Goal: Task Accomplishment & Management: Use online tool/utility

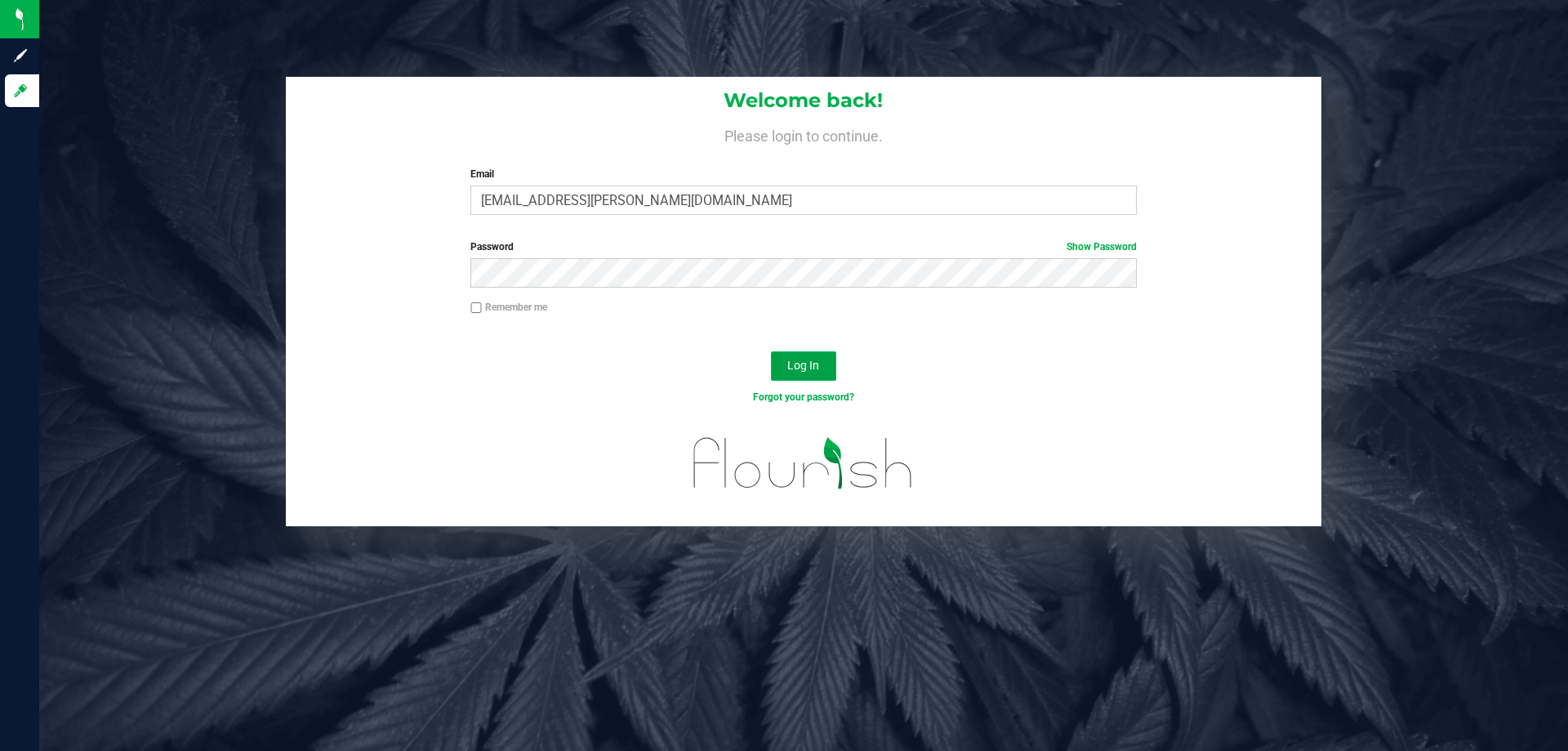
click at [807, 371] on span "Log In" at bounding box center [803, 366] width 32 height 13
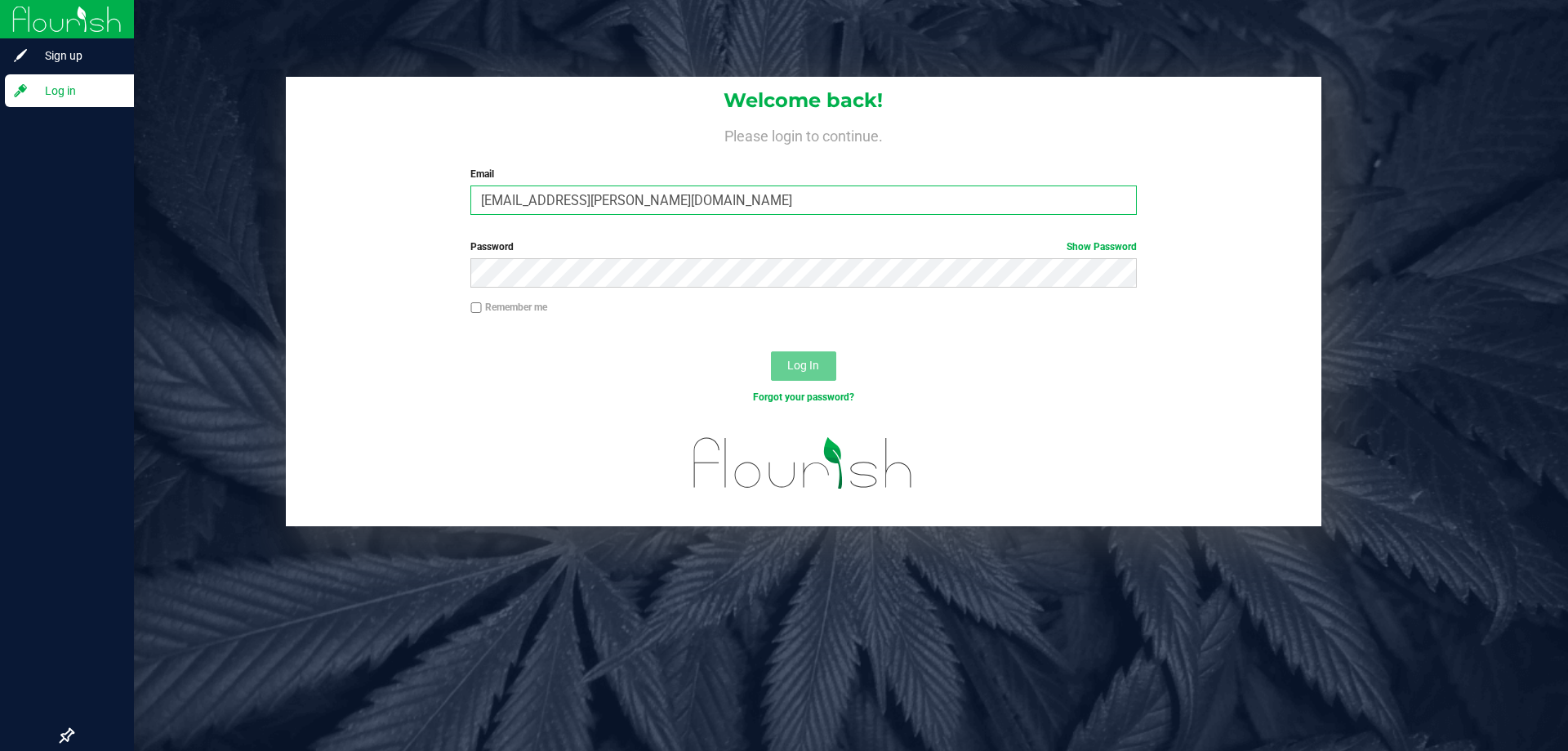
drag, startPoint x: 750, startPoint y: 201, endPoint x: 0, endPoint y: 3, distance: 775.7
click at [0, 47] on div "Sign up Log in Welcome back! Please login to continue. Email rzuniga-villegas@l…" at bounding box center [784, 375] width 1568 height 751
type input "rzuniga-villegas@liveparallel.com"
click at [770, 351] on button "Log In" at bounding box center [802, 366] width 65 height 29
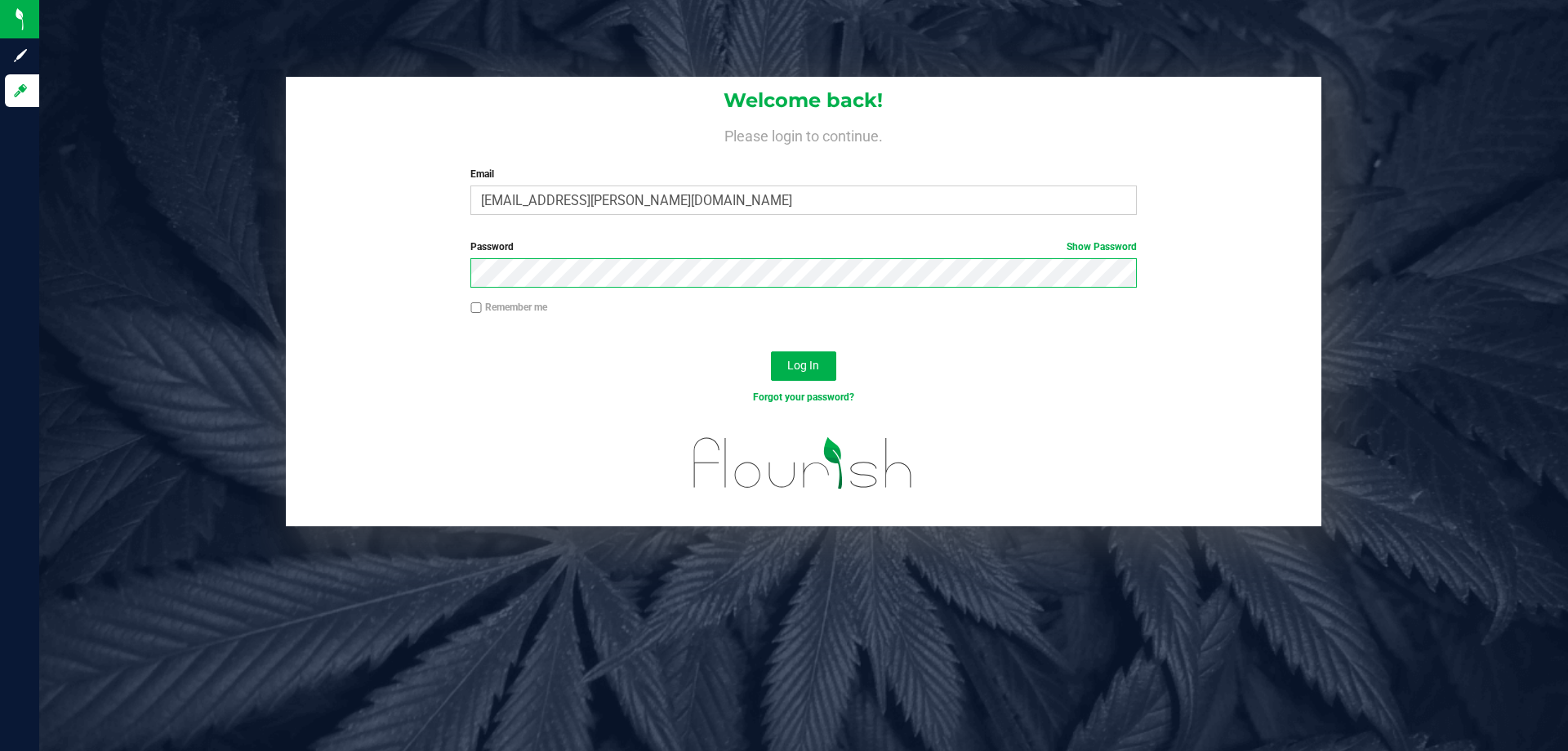
click at [770, 351] on button "Log In" at bounding box center [802, 366] width 65 height 29
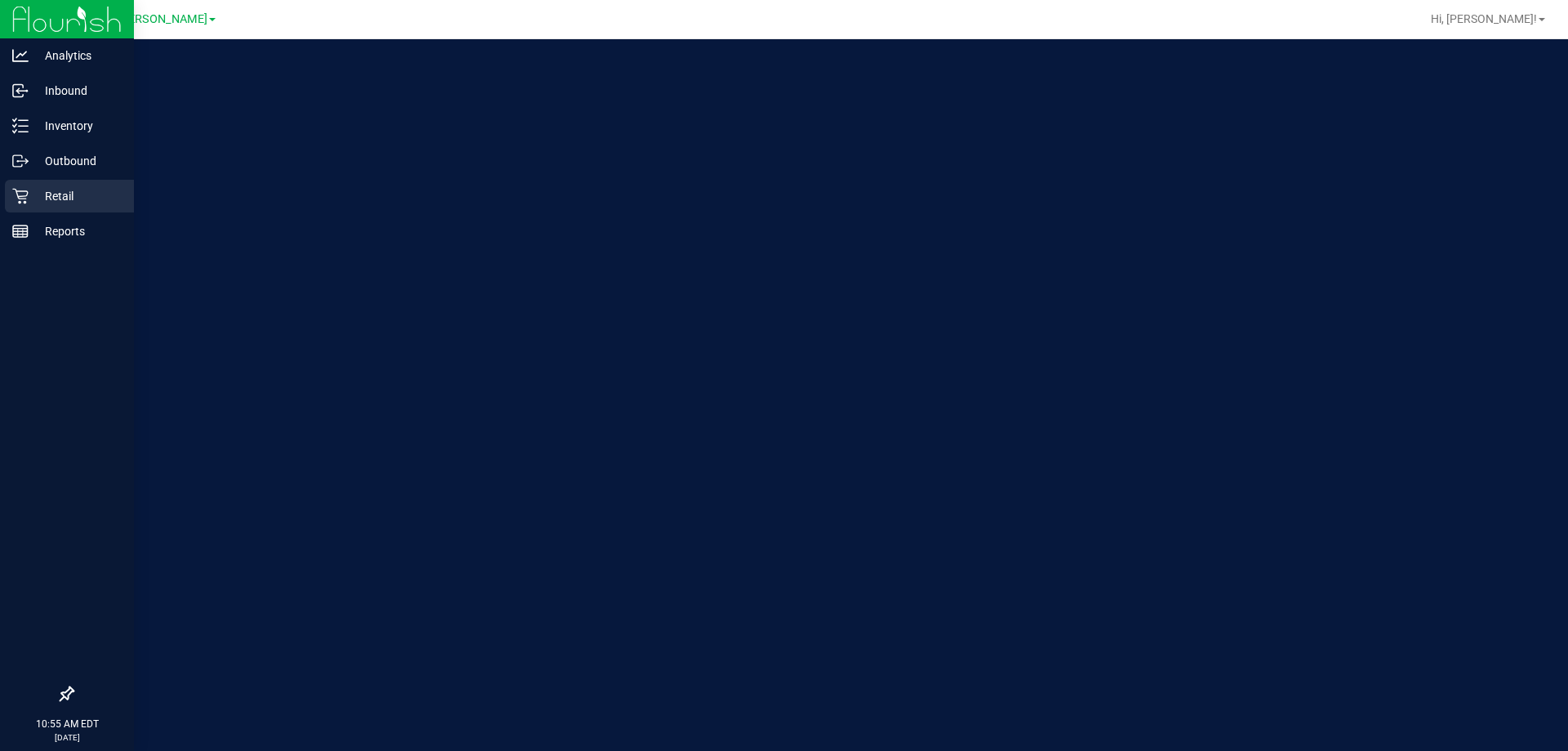
drag, startPoint x: 0, startPoint y: 0, endPoint x: 27, endPoint y: 194, distance: 195.9
click at [27, 194] on icon at bounding box center [20, 195] width 16 height 16
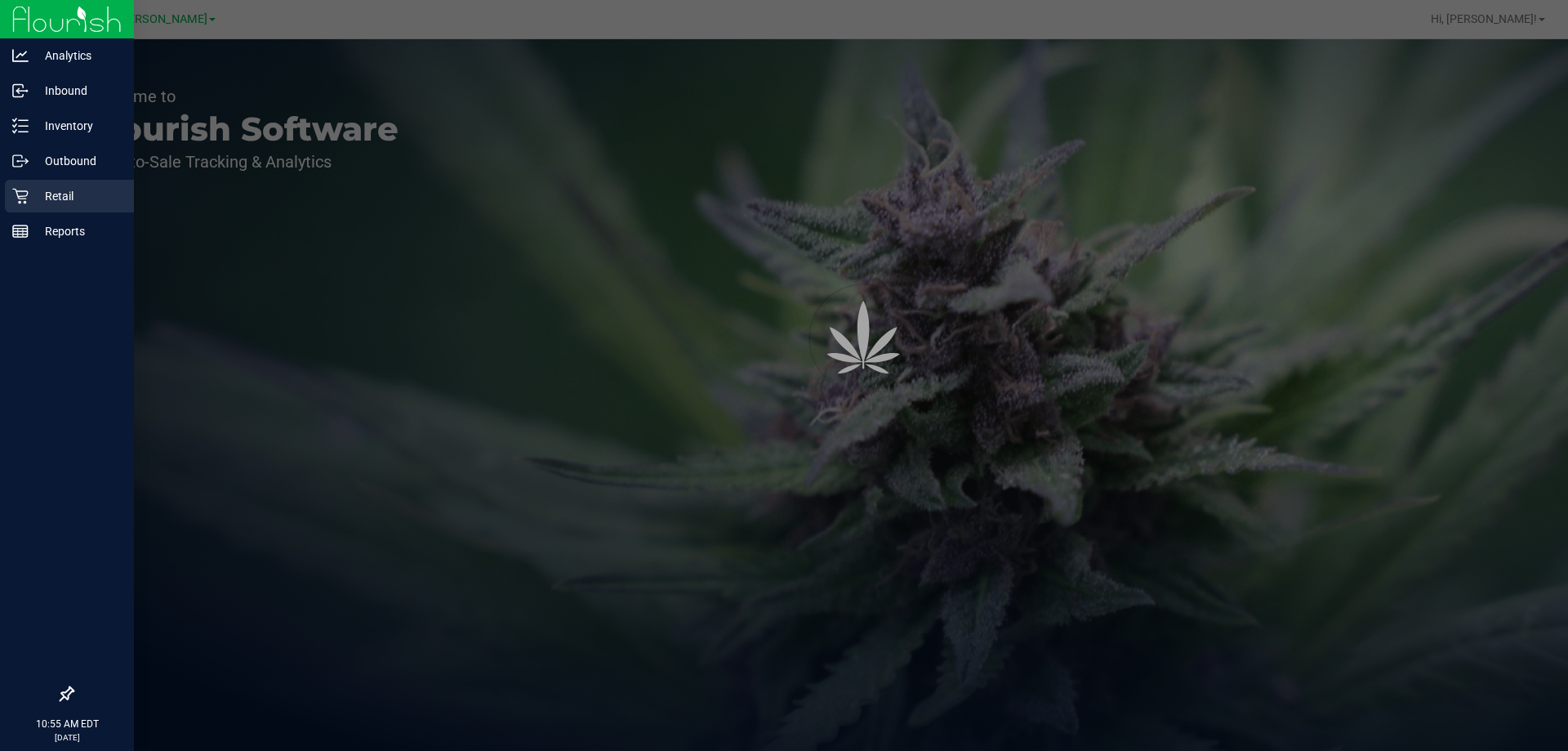
click at [27, 194] on icon at bounding box center [20, 195] width 16 height 16
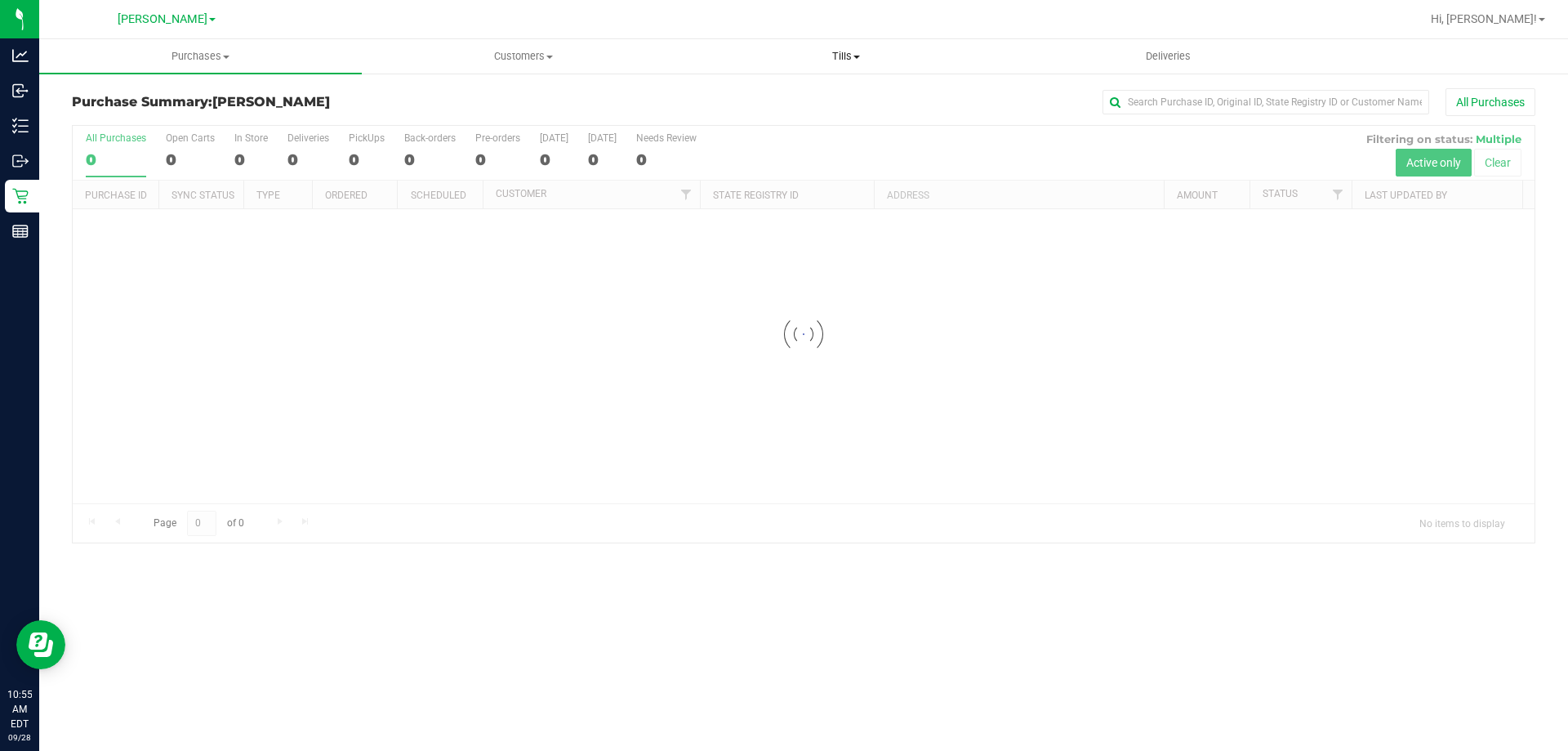
click at [849, 46] on uib-tab-heading "Tills Manage tills Reconcile e-payments" at bounding box center [845, 56] width 321 height 33
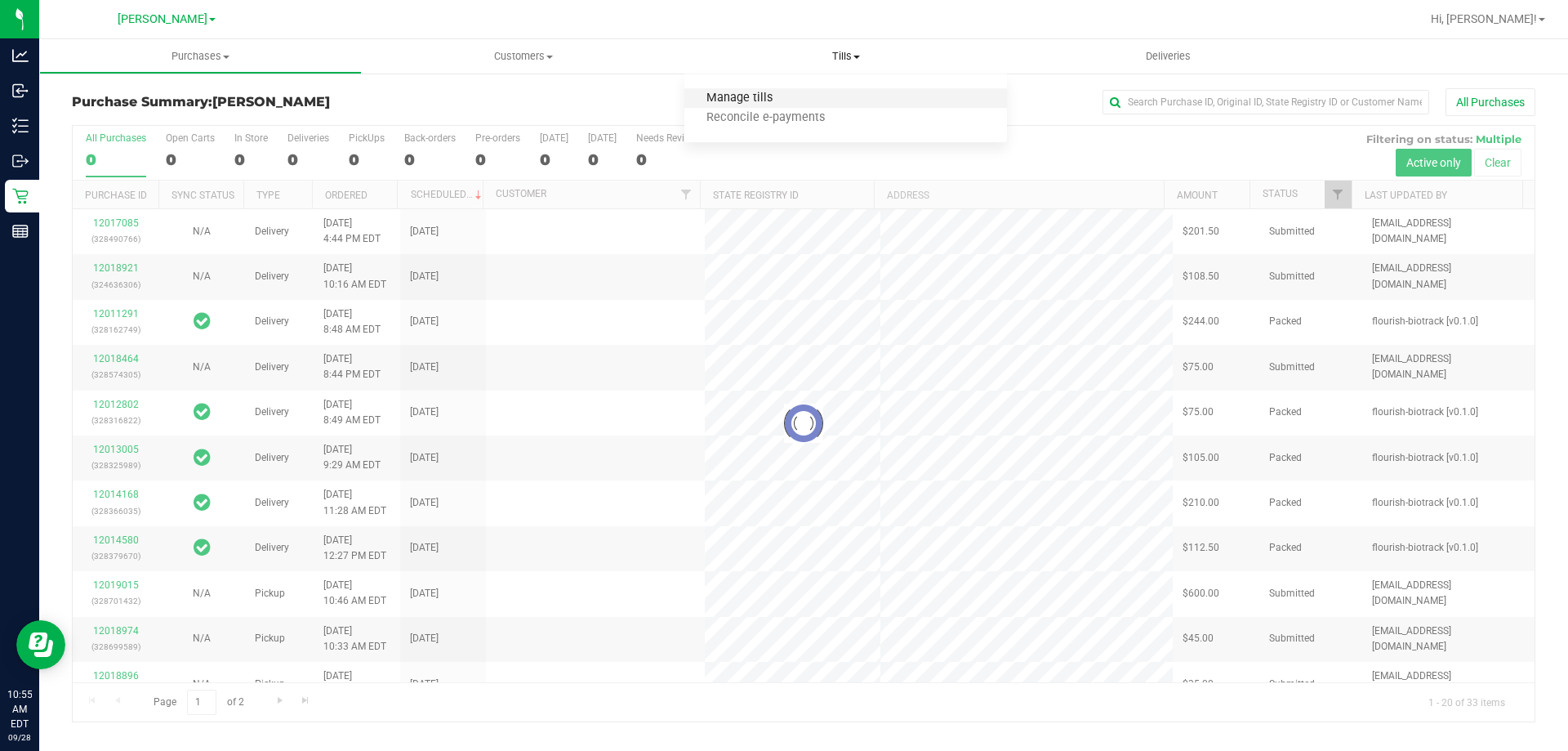
click at [740, 98] on span "Manage tills" at bounding box center [739, 98] width 110 height 14
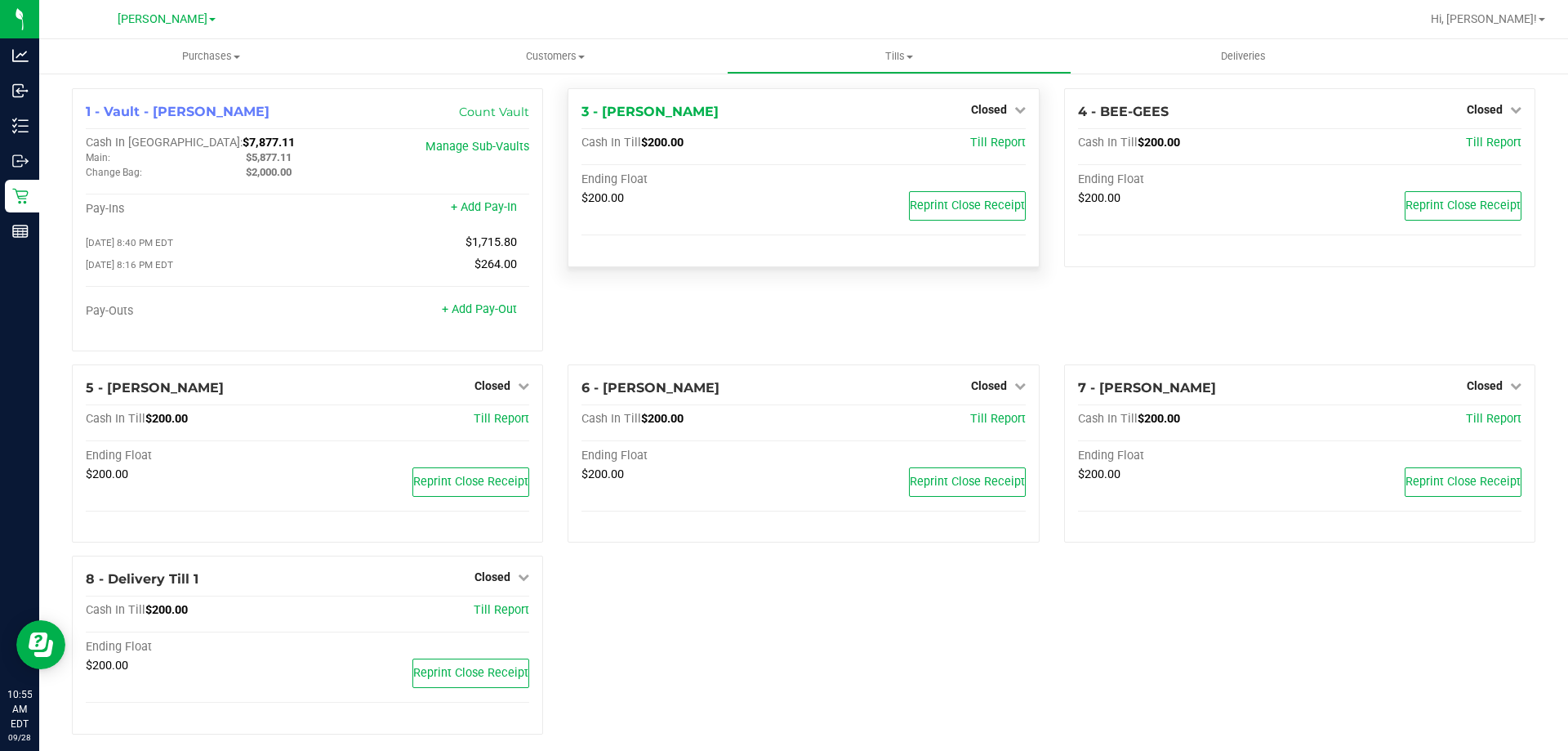
click at [982, 99] on div "3 - [PERSON_NAME] Closed Open Till Cash In Till $200.00 Till Report Ending Floa…" at bounding box center [803, 178] width 471 height 179
click at [992, 107] on span "Closed" at bounding box center [989, 109] width 36 height 13
click at [973, 149] on link "Open Till" at bounding box center [989, 144] width 43 height 13
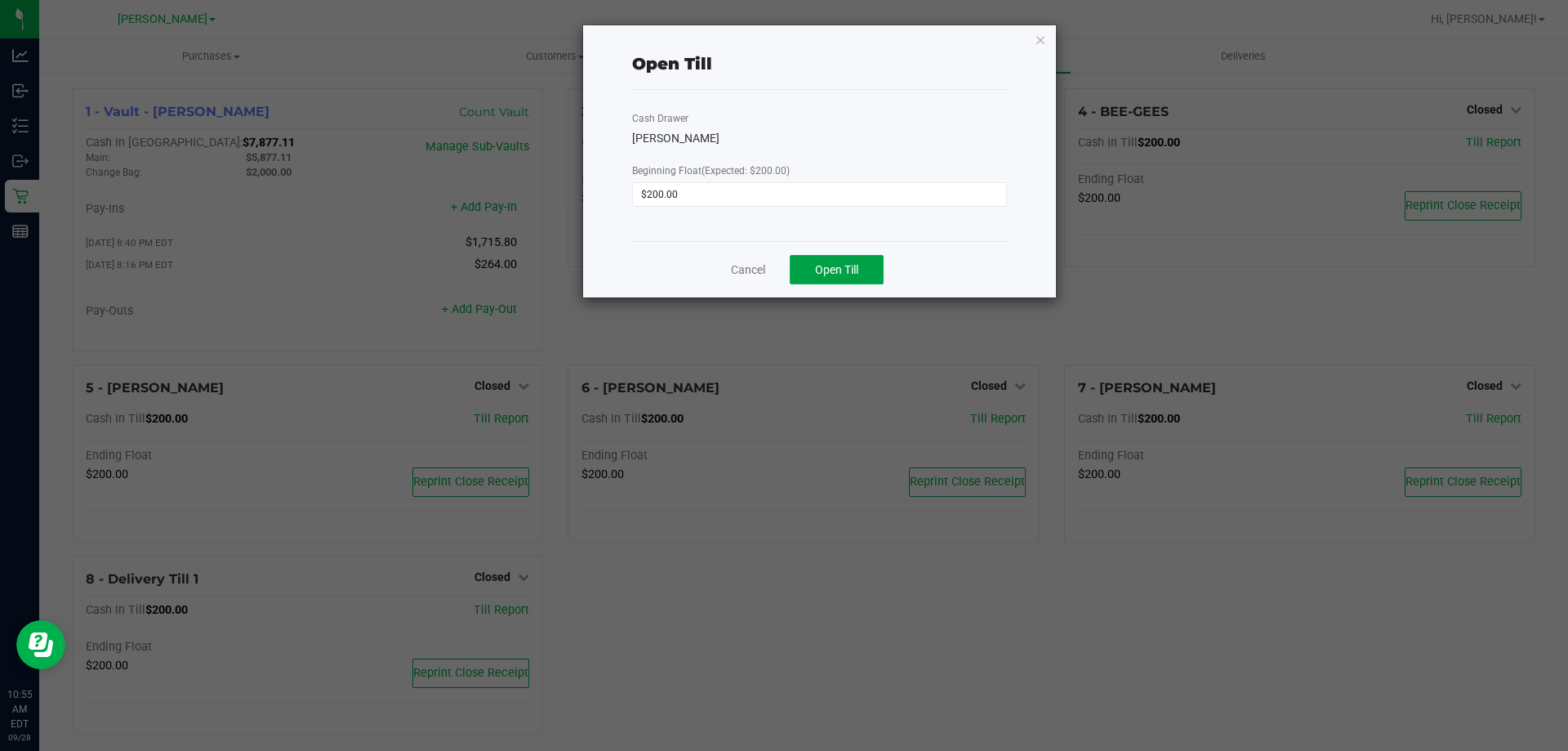
click at [863, 274] on button "Open Till" at bounding box center [836, 269] width 94 height 29
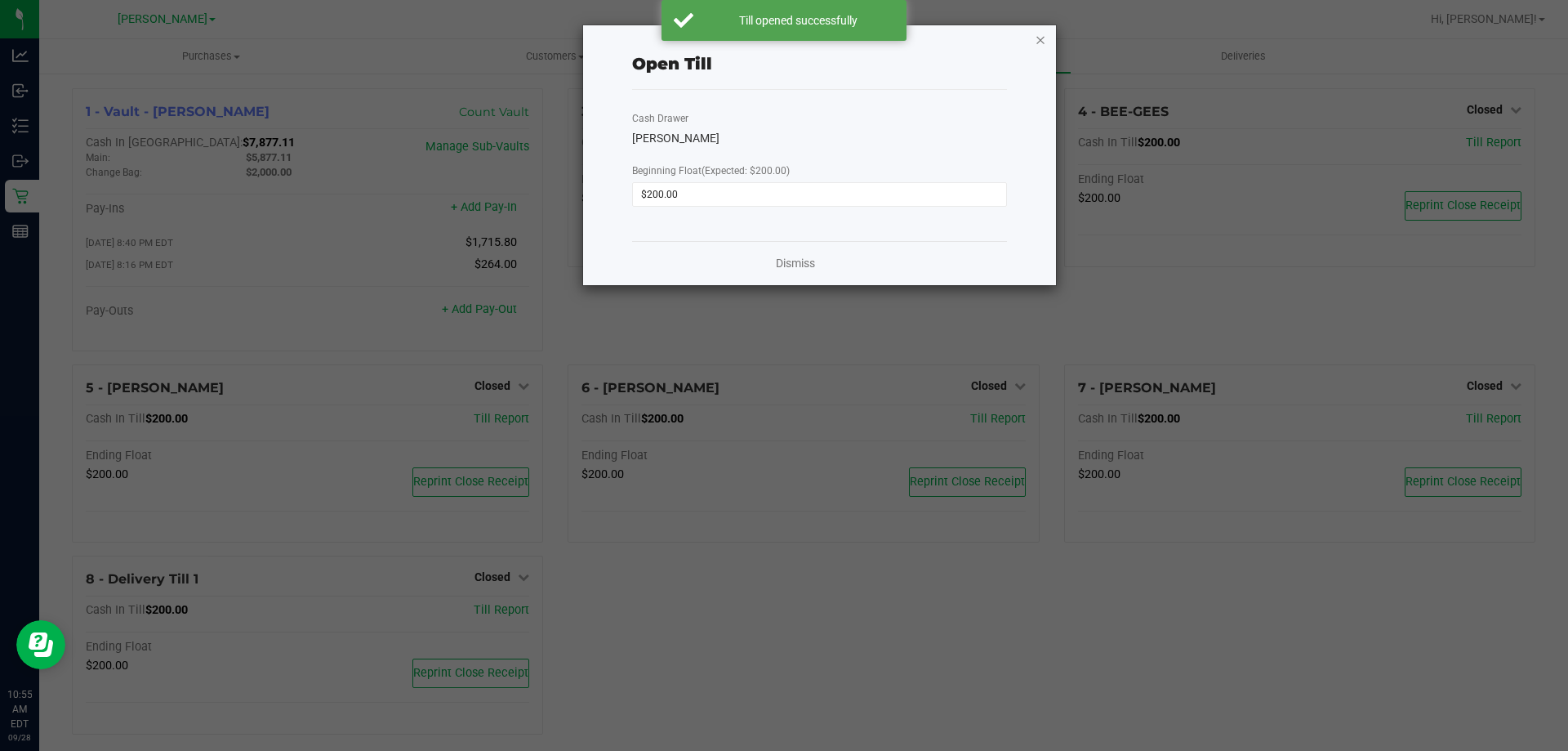
click at [1045, 31] on icon "button" at bounding box center [1041, 39] width 11 height 20
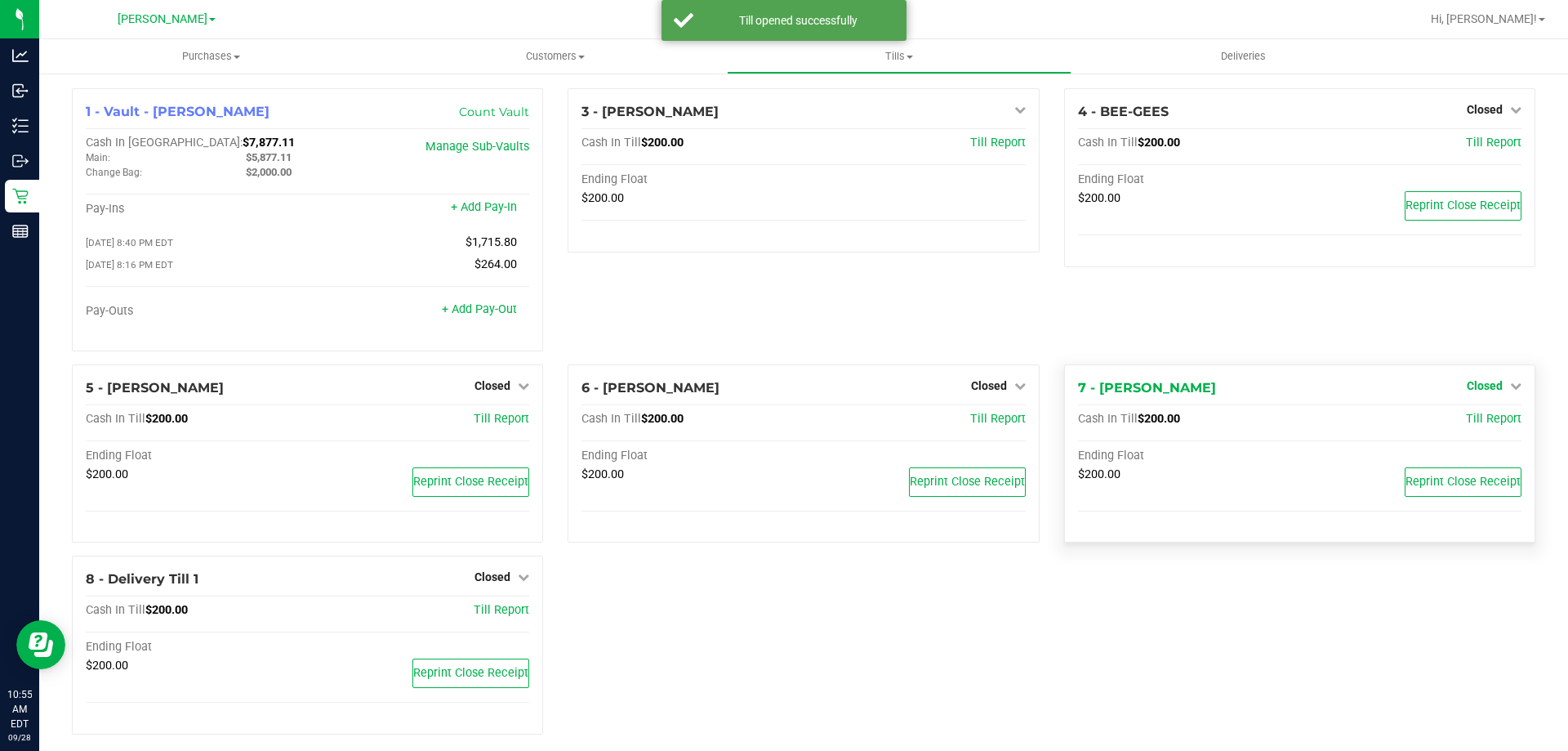
click at [1490, 383] on link "Closed" at bounding box center [1494, 385] width 55 height 13
click at [1477, 426] on link "Open Till" at bounding box center [1484, 419] width 43 height 13
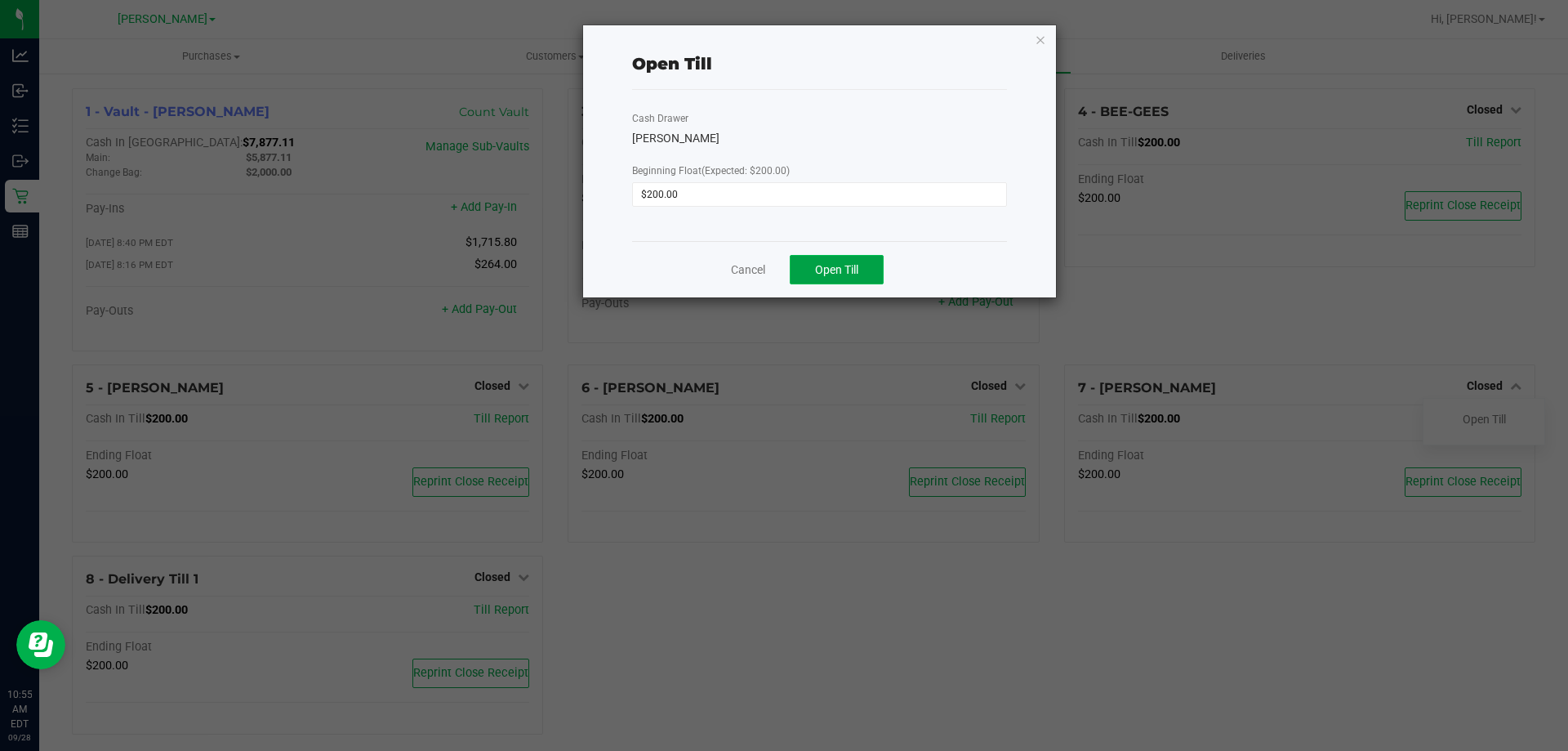
click at [832, 273] on span "Open Till" at bounding box center [836, 269] width 43 height 13
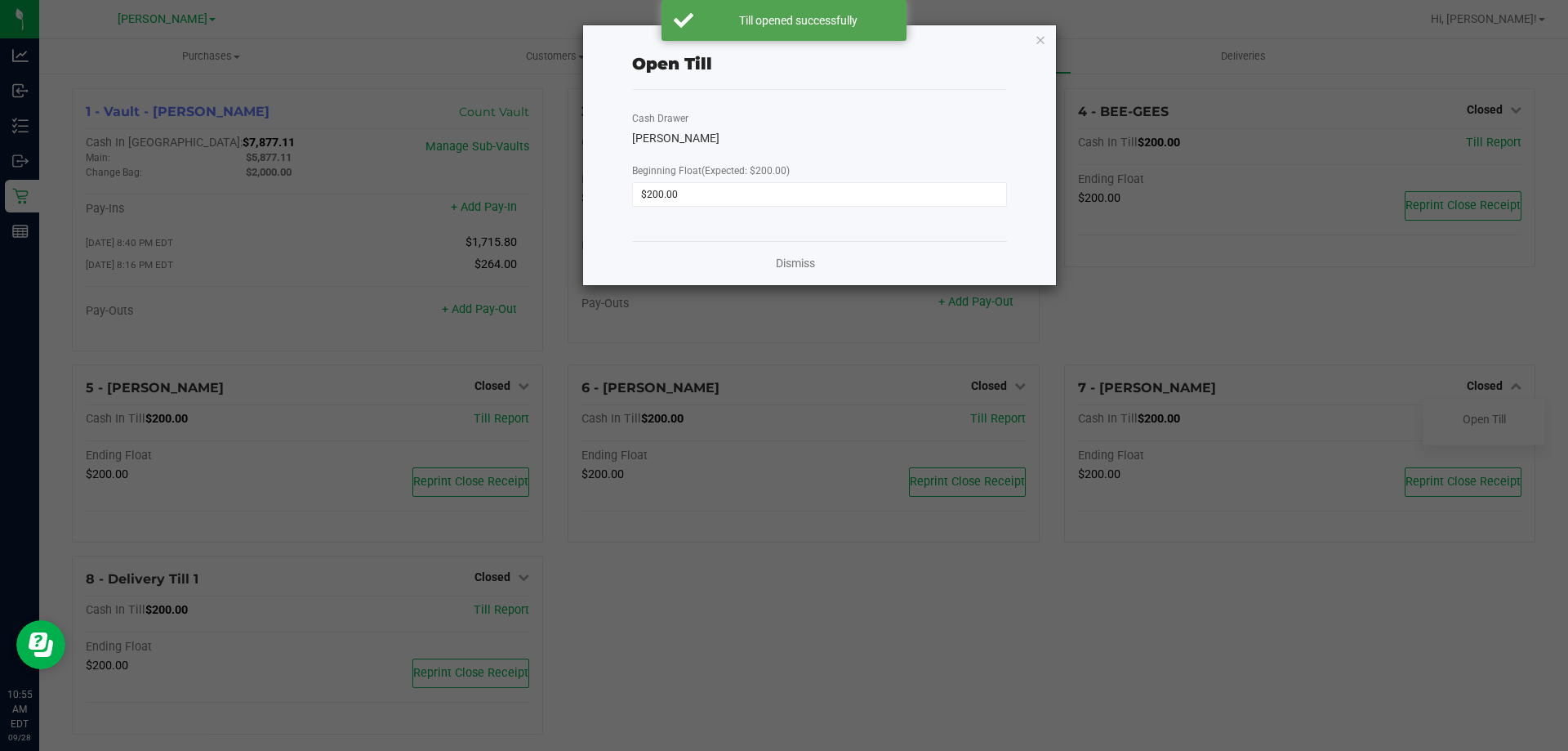
click at [1034, 40] on div "Open Till Cash Drawer [PERSON_NAME] Beginning Float (Expected: $200.00) $200.00…" at bounding box center [819, 155] width 473 height 260
click at [1037, 39] on icon "button" at bounding box center [1041, 39] width 11 height 20
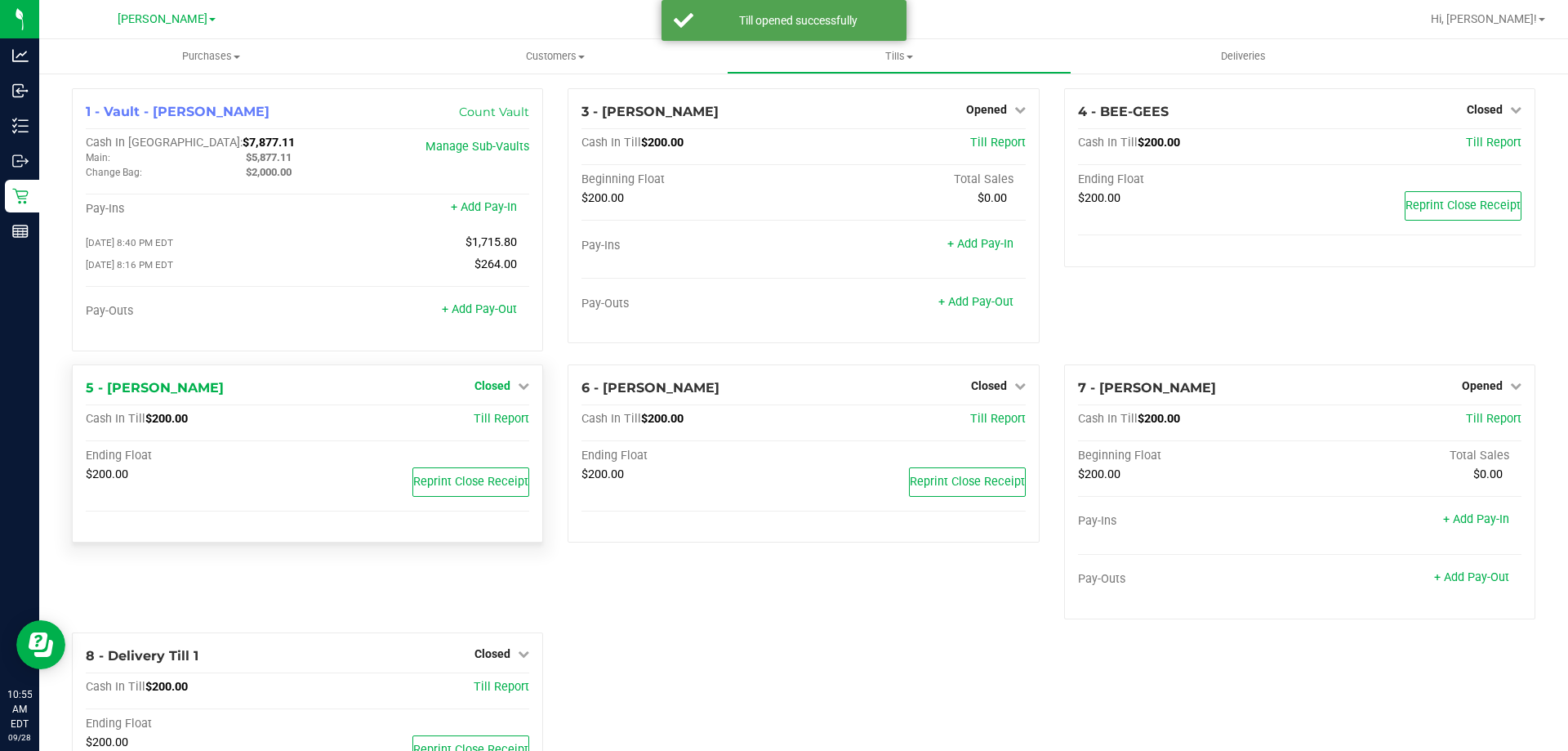
click at [494, 385] on span "Closed" at bounding box center [493, 385] width 36 height 13
click at [490, 426] on link "Open Till" at bounding box center [492, 419] width 43 height 13
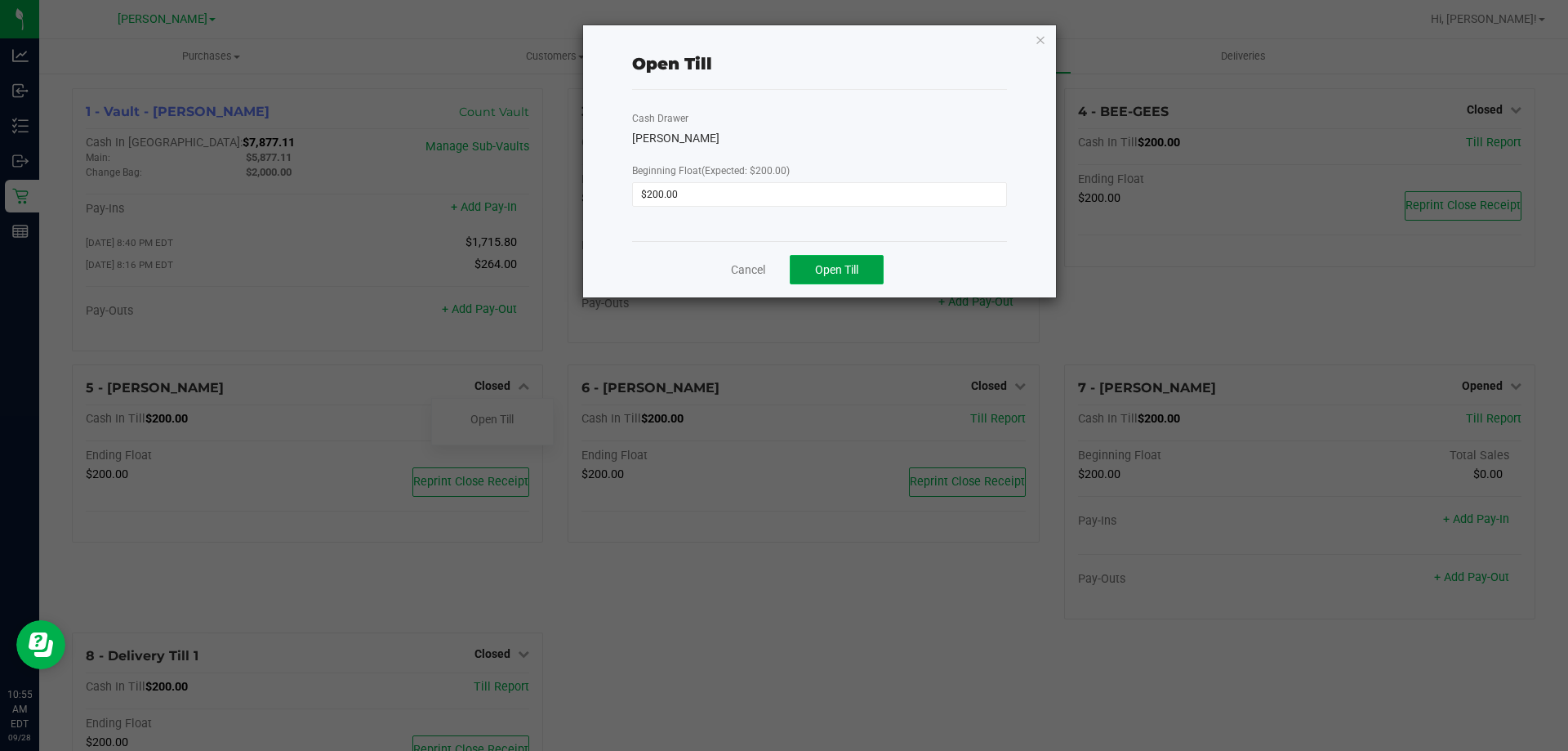
click at [845, 273] on span "Open Till" at bounding box center [836, 269] width 43 height 13
